Goal: Check status

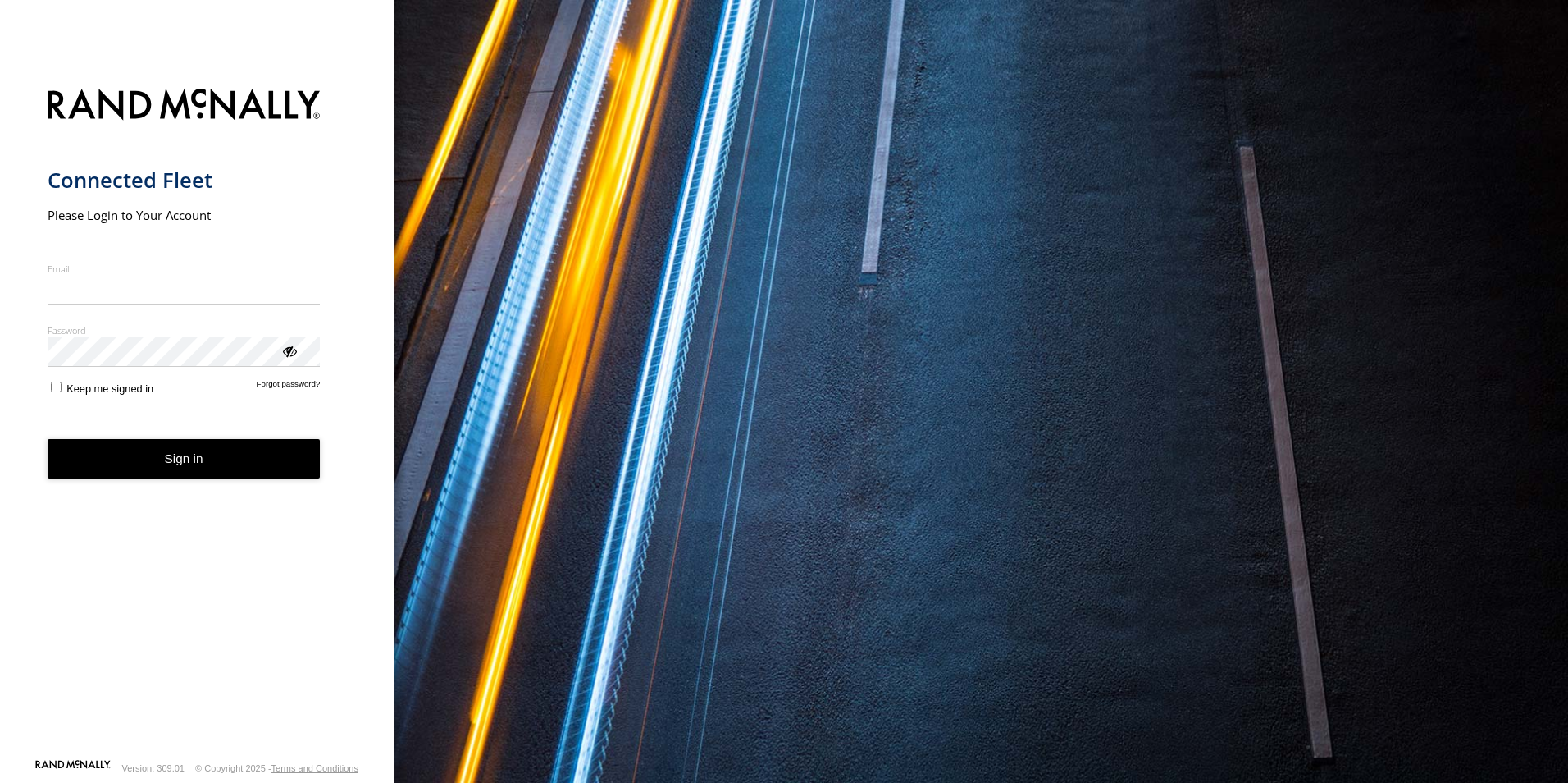
type input "**********"
click at [165, 468] on button "Sign in" at bounding box center [184, 459] width 273 height 40
